Goal: Task Accomplishment & Management: Use online tool/utility

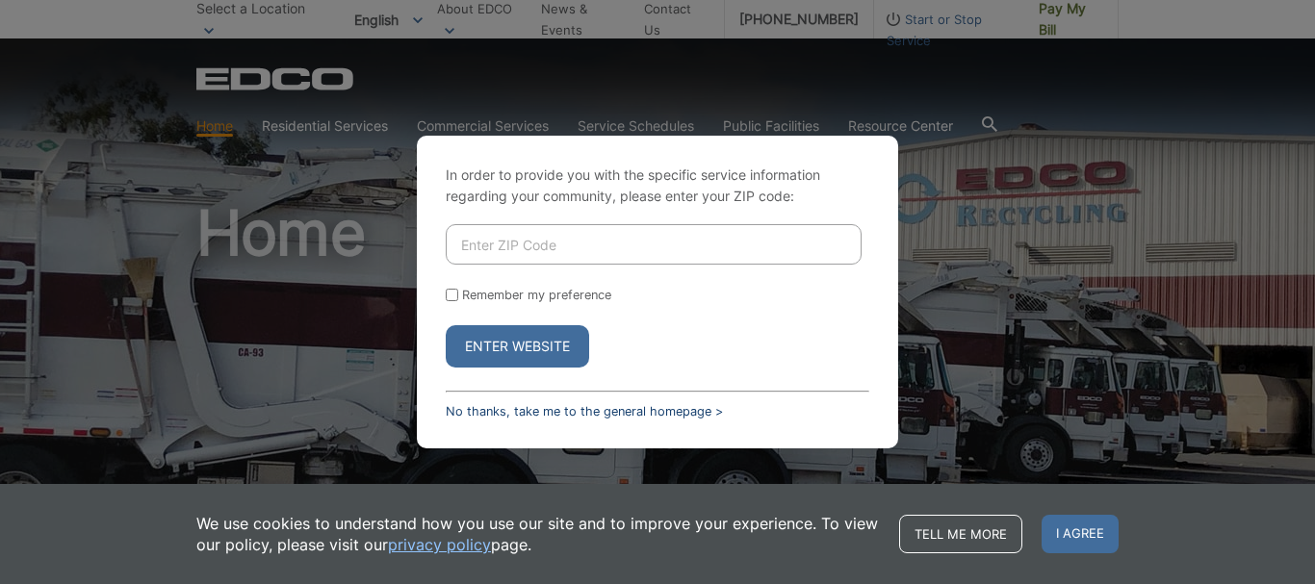
click at [477, 414] on link "No thanks, take me to the general homepage >" at bounding box center [584, 411] width 277 height 14
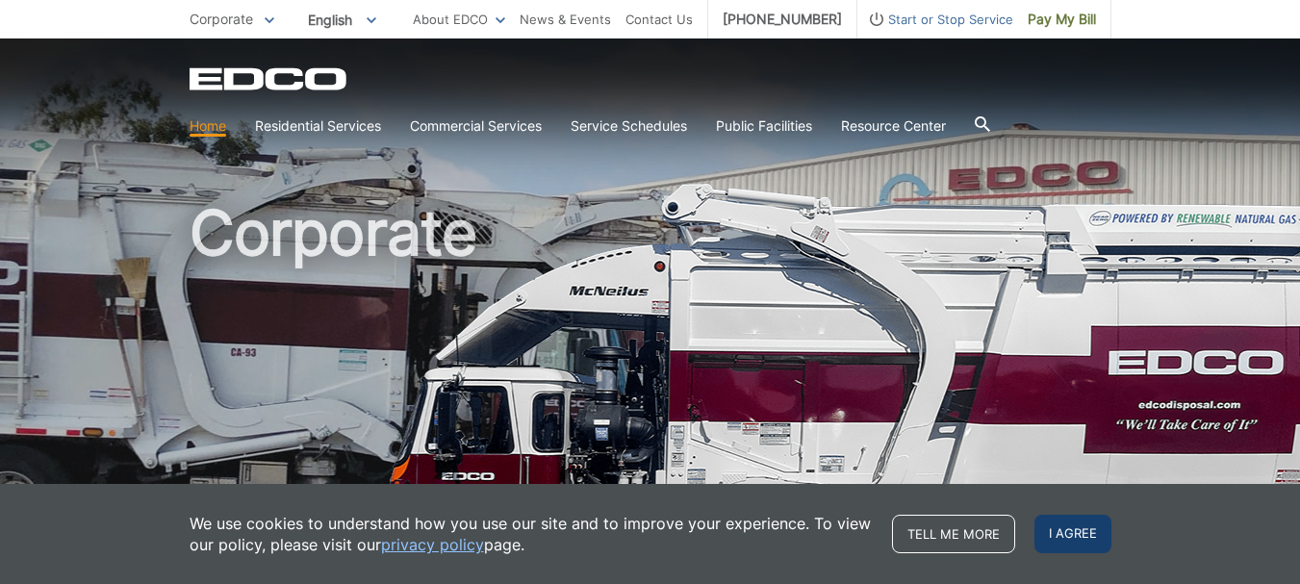
click at [1074, 542] on span "I agree" at bounding box center [1073, 534] width 77 height 38
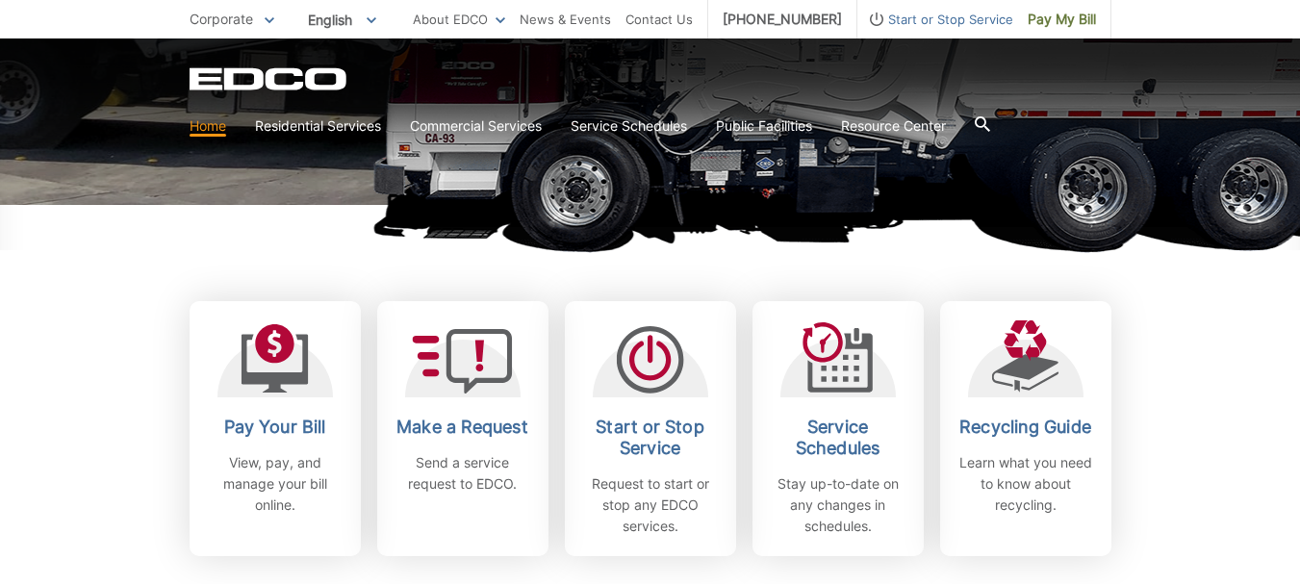
scroll to position [435, 0]
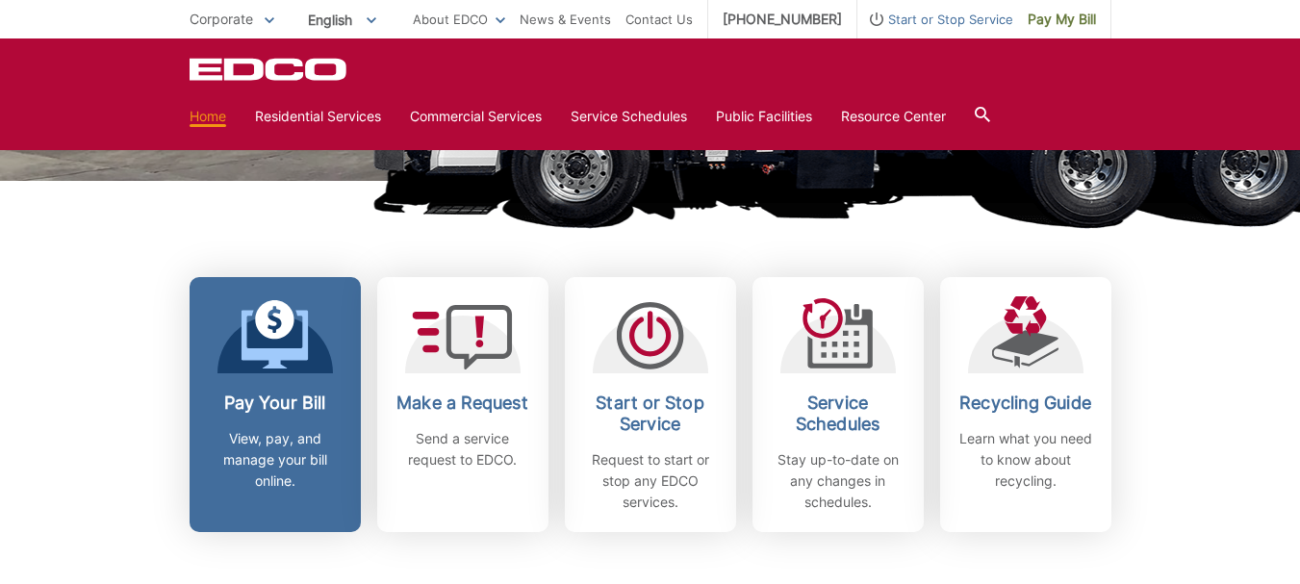
click at [298, 411] on h2 "Pay Your Bill" at bounding box center [275, 403] width 142 height 21
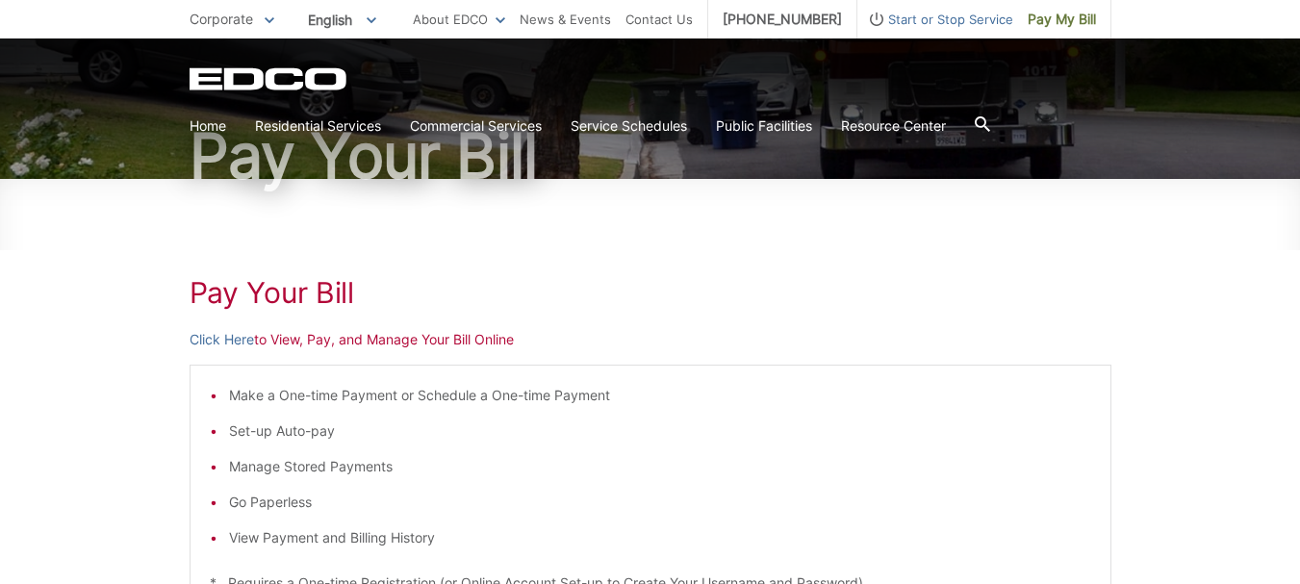
scroll to position [163, 0]
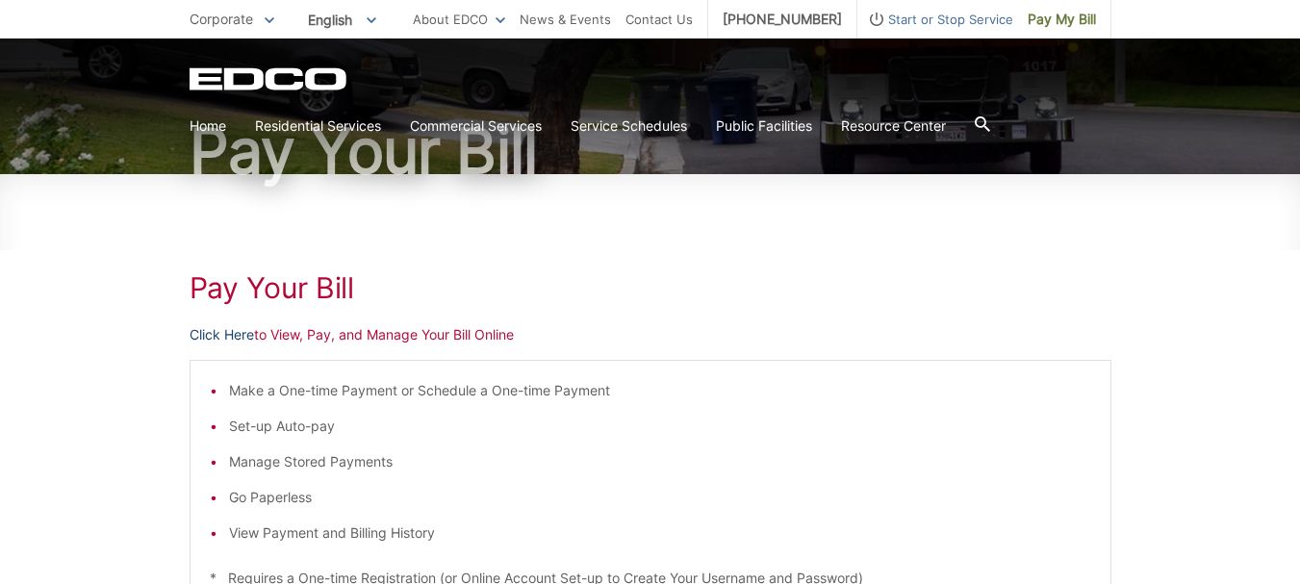
click at [192, 333] on link "Click Here" at bounding box center [222, 334] width 64 height 21
